Goal: Find specific fact: Find specific page/section

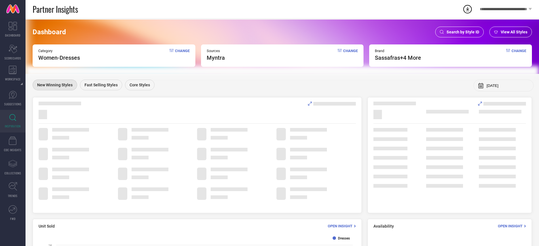
click at [460, 32] on span "Search by Style ID" at bounding box center [462, 32] width 33 height 5
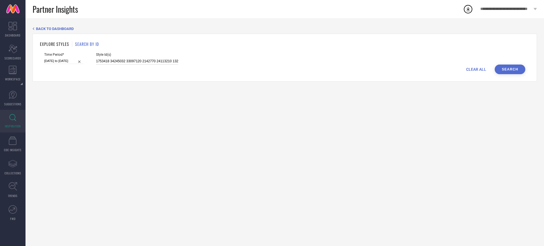
click at [140, 63] on input "1753418 34245032 33097120 2142770 24113210 13270164 26006962 26959458 25545852 …" at bounding box center [137, 61] width 82 height 7
paste input "2521064 2521066 2521905 7487303 9265379 9657193 10967126 11003408 11182514 1190…"
type input "2521064 2521066 2521905 7487303 9265379 9657193 10967126 11003408 11182514 1190…"
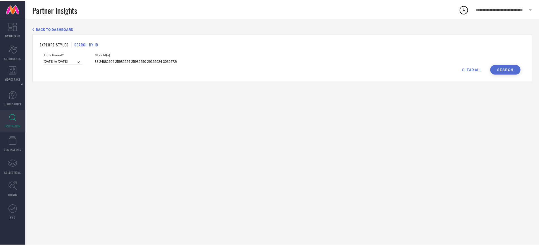
scroll to position [0, 0]
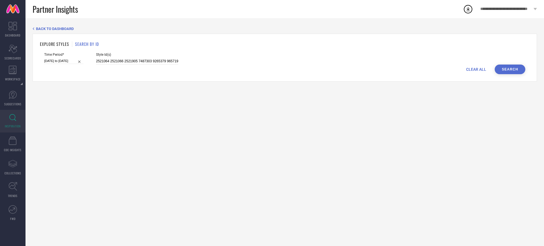
click at [513, 66] on button "Search" at bounding box center [510, 70] width 31 height 10
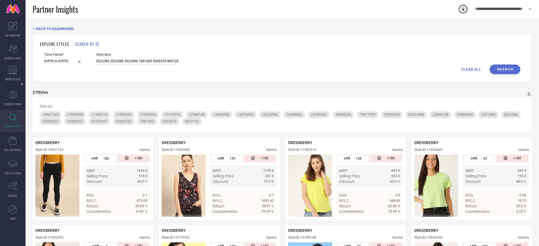
click at [137, 60] on input "2521064 2521066 2521905 7487303 9265379 9657193 10967126 11003408 11182514 1190…" at bounding box center [137, 61] width 82 height 7
paste input "11003408 11182514 11902660 11902692 13180148 14216954 16184826 16184896 1618490…"
type input "2521064 2521066 2521905 7487303 9265379 11003408 11182514 11902660 11902692 131…"
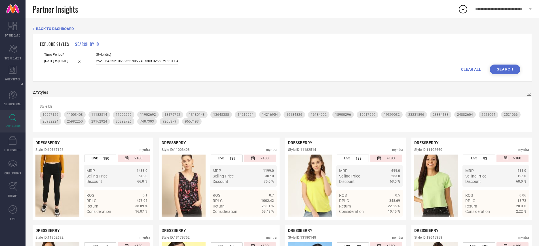
click at [497, 68] on button "Search" at bounding box center [504, 70] width 31 height 10
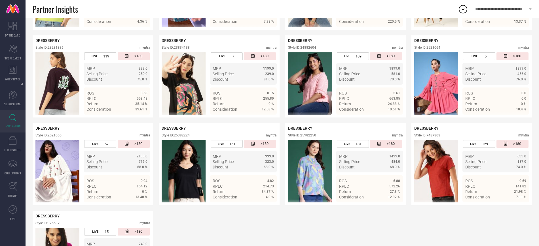
scroll to position [367, 0]
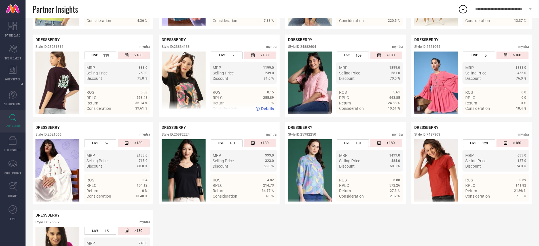
click at [185, 48] on div "Style ID: 23834138" at bounding box center [176, 47] width 28 height 4
copy div "23834138"
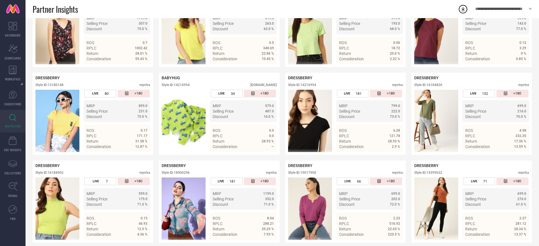
scroll to position [0, 0]
